Goal: Task Accomplishment & Management: Manage account settings

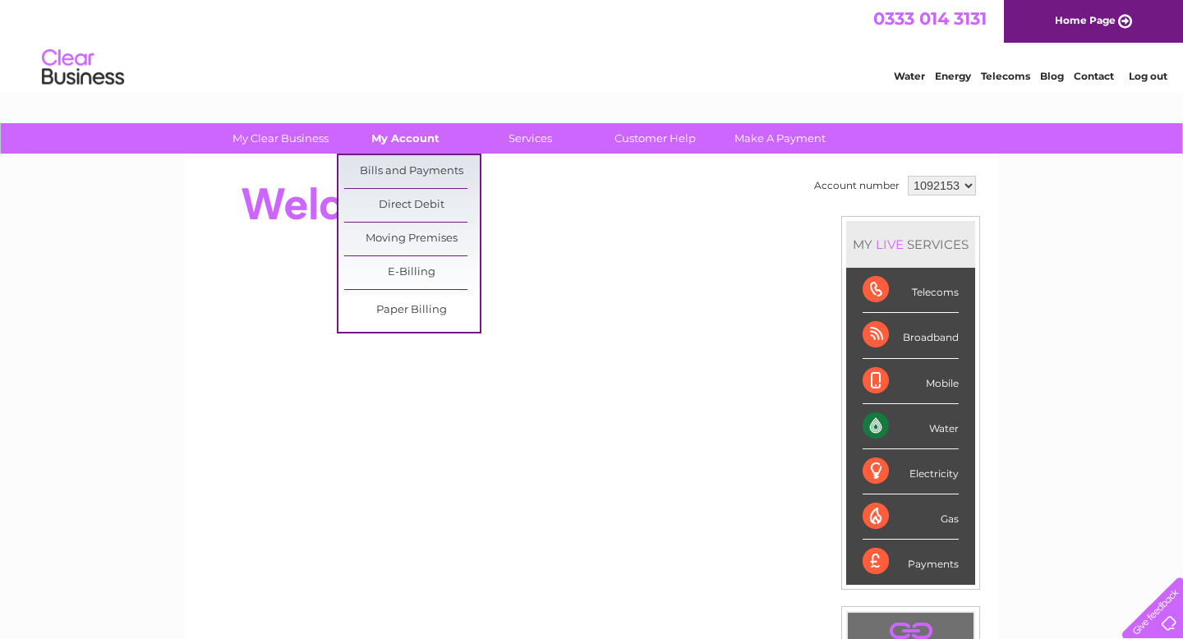
click at [407, 145] on link "My Account" at bounding box center [406, 138] width 136 height 30
click at [404, 177] on link "Bills and Payments" at bounding box center [412, 171] width 136 height 33
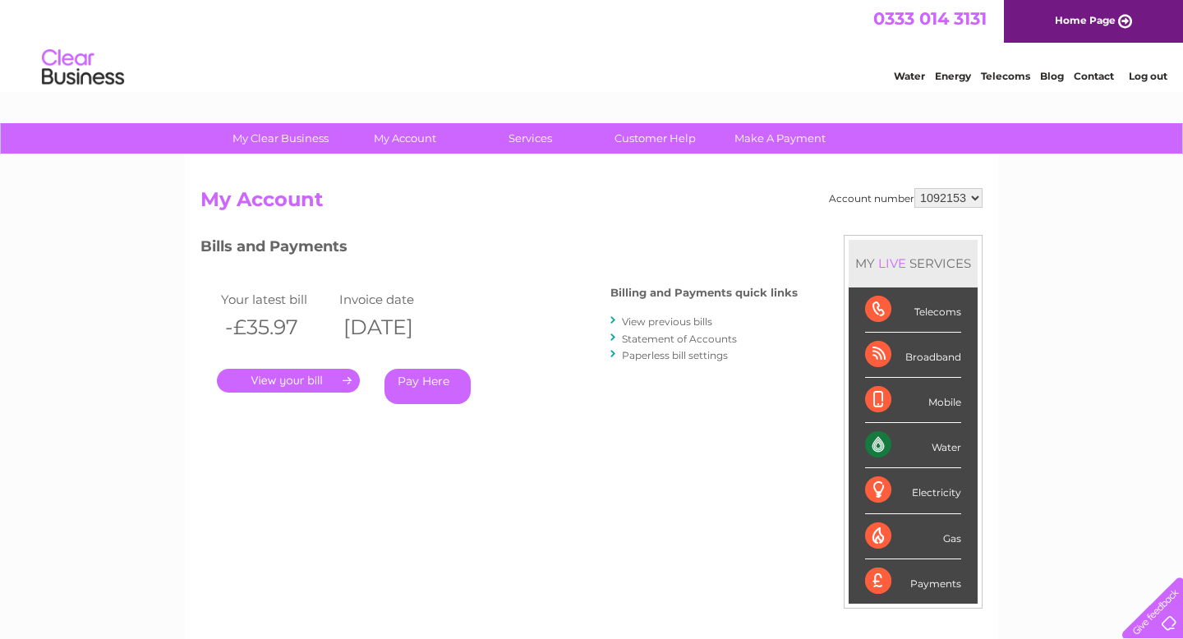
click at [647, 320] on link "View previous bills" at bounding box center [667, 322] width 90 height 12
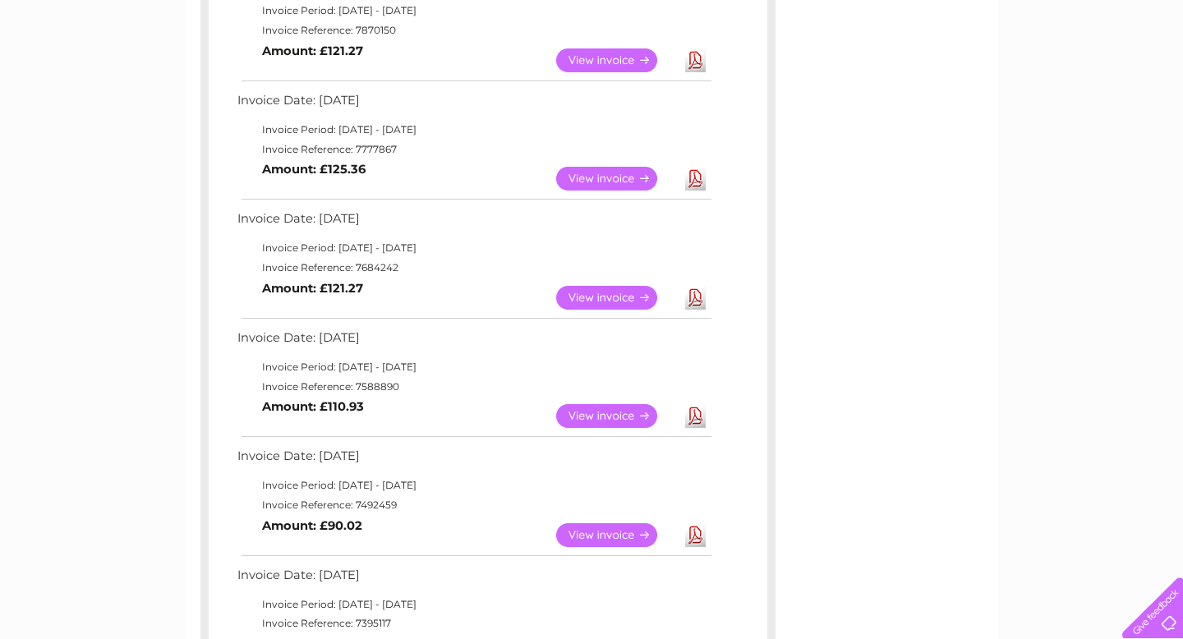
scroll to position [686, 0]
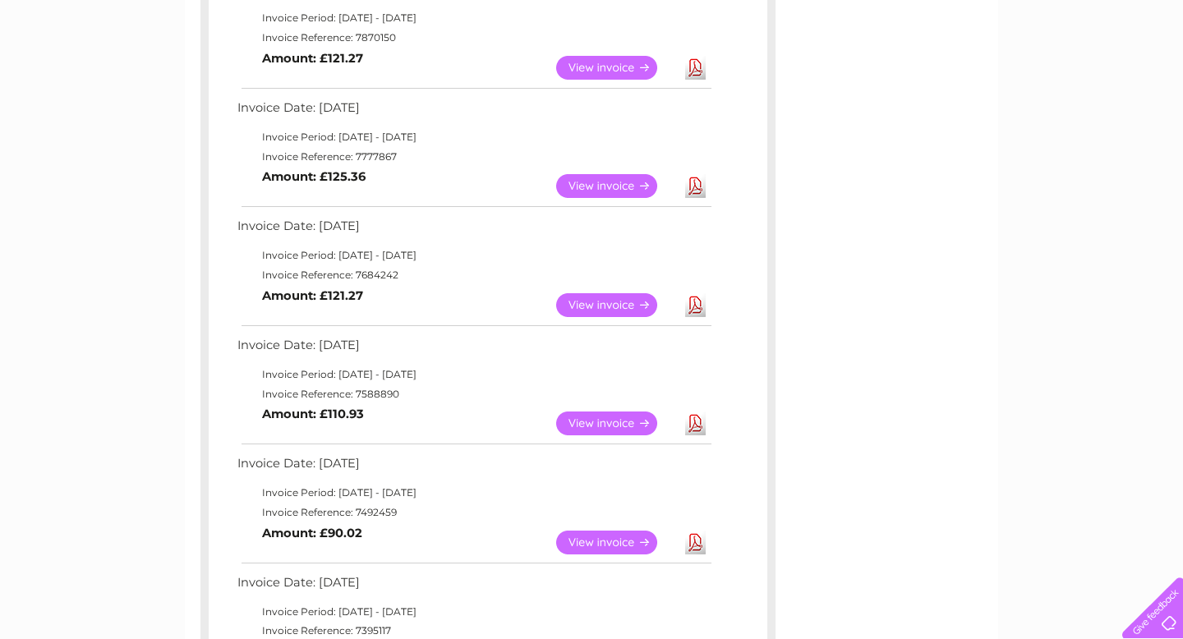
click at [615, 301] on link "View" at bounding box center [616, 305] width 121 height 24
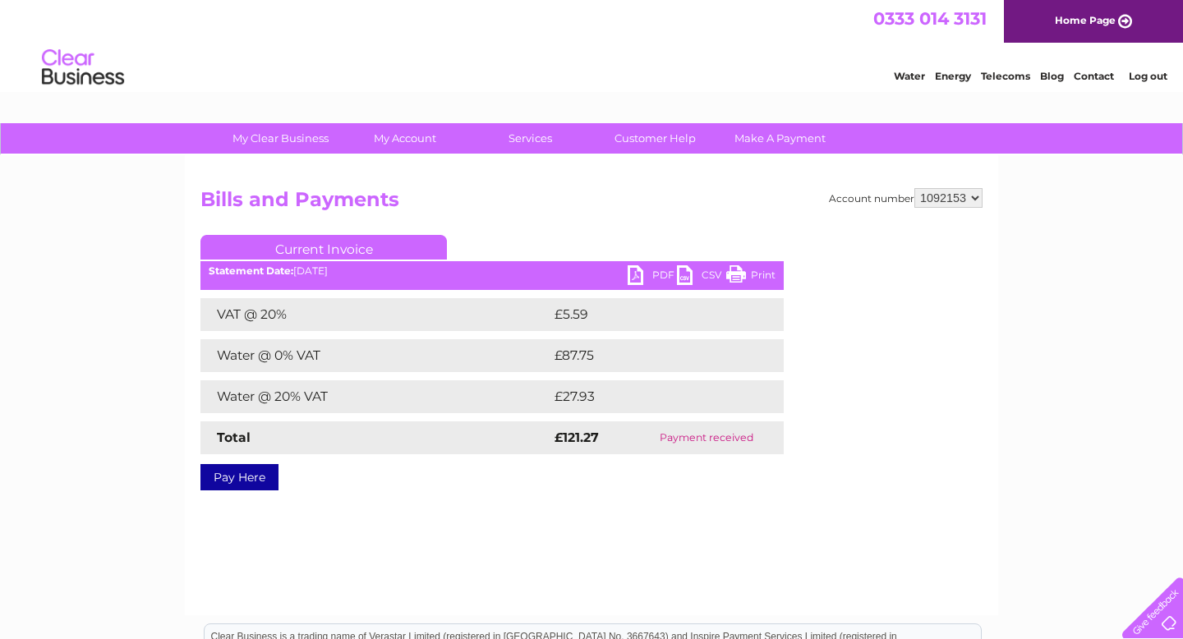
click at [652, 273] on link "PDF" at bounding box center [652, 277] width 49 height 24
click at [645, 272] on link "PDF" at bounding box center [652, 277] width 49 height 24
click at [769, 272] on link "Print" at bounding box center [750, 277] width 49 height 24
